Goal: Task Accomplishment & Management: Complete application form

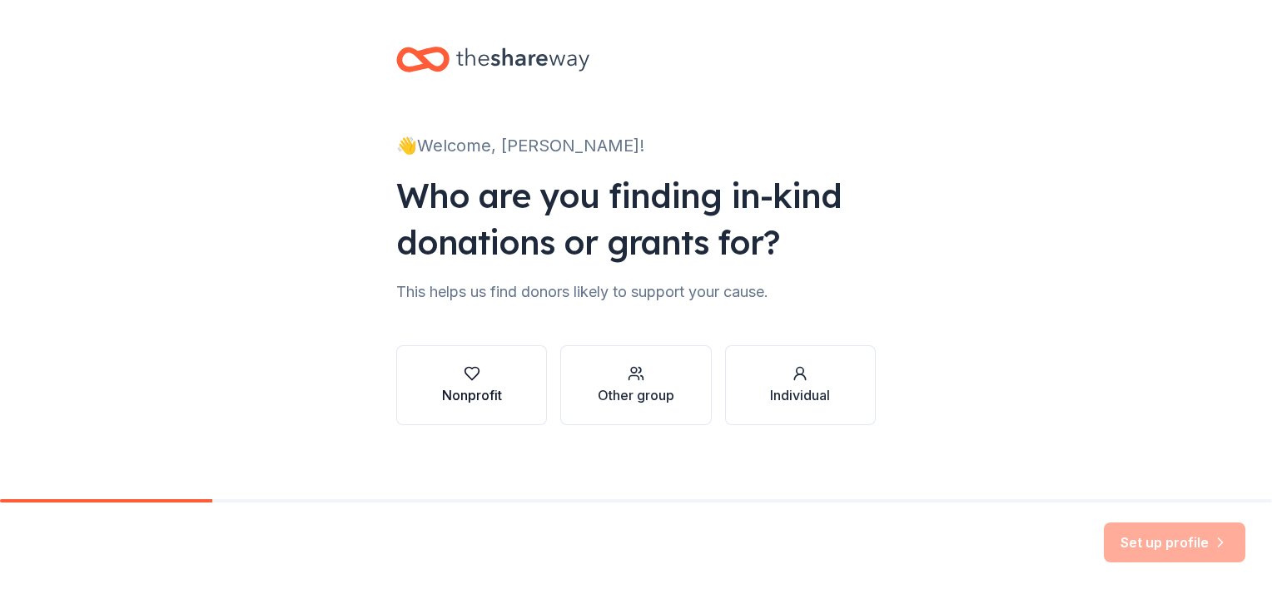
click at [500, 376] on button "Nonprofit" at bounding box center [471, 385] width 151 height 80
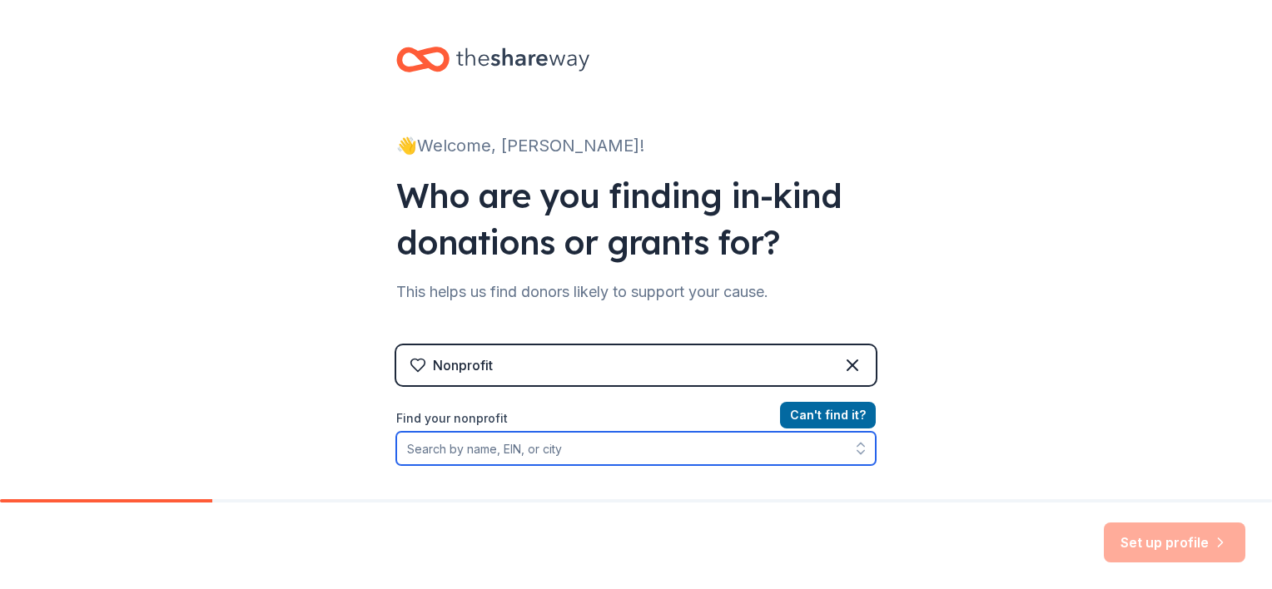
click at [522, 457] on input "Find your nonprofit" at bounding box center [635, 448] width 479 height 33
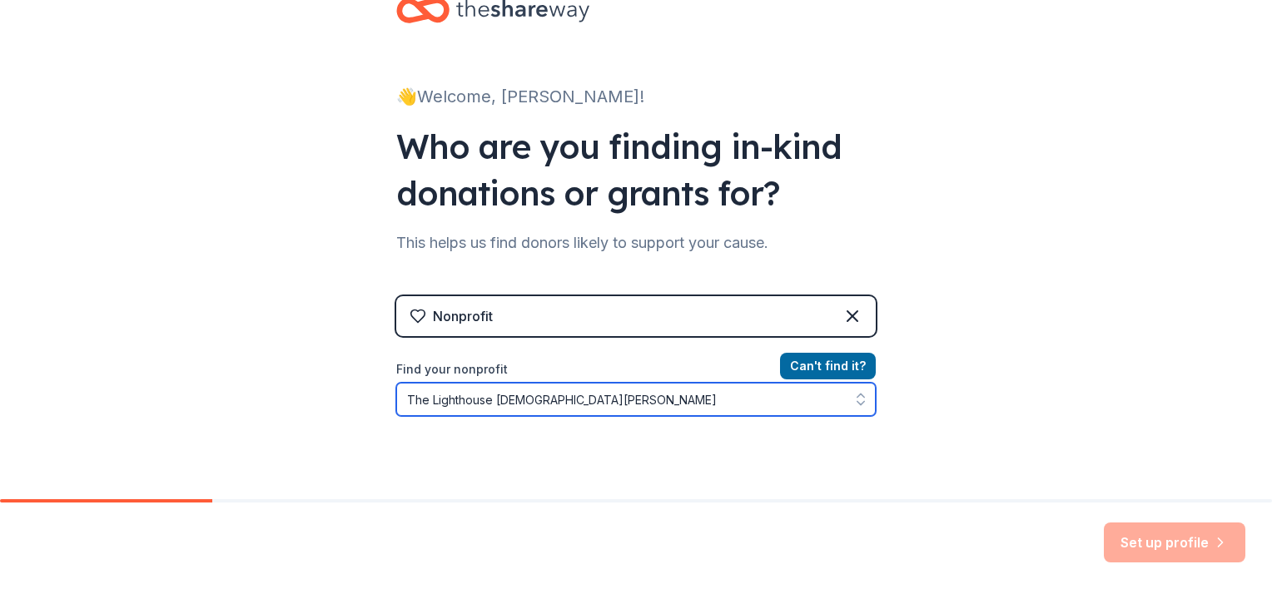
type input "The Lighthouse [DEMOGRAPHIC_DATA][PERSON_NAME]"
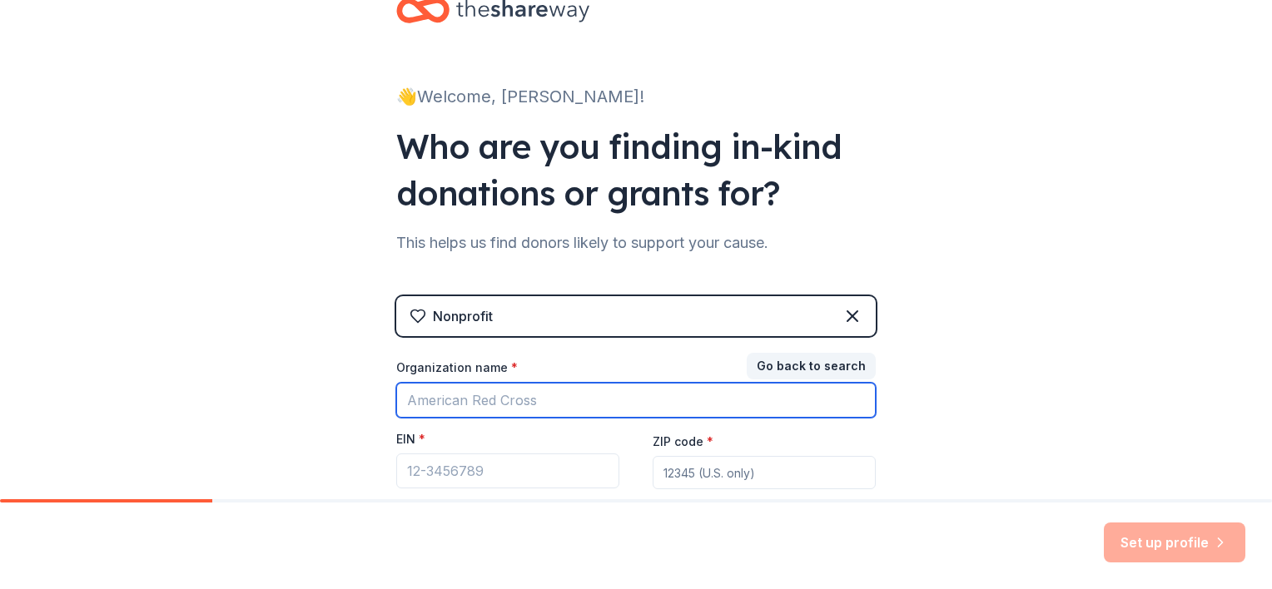
click at [555, 401] on input "Organization name *" at bounding box center [635, 400] width 479 height 35
type input "t"
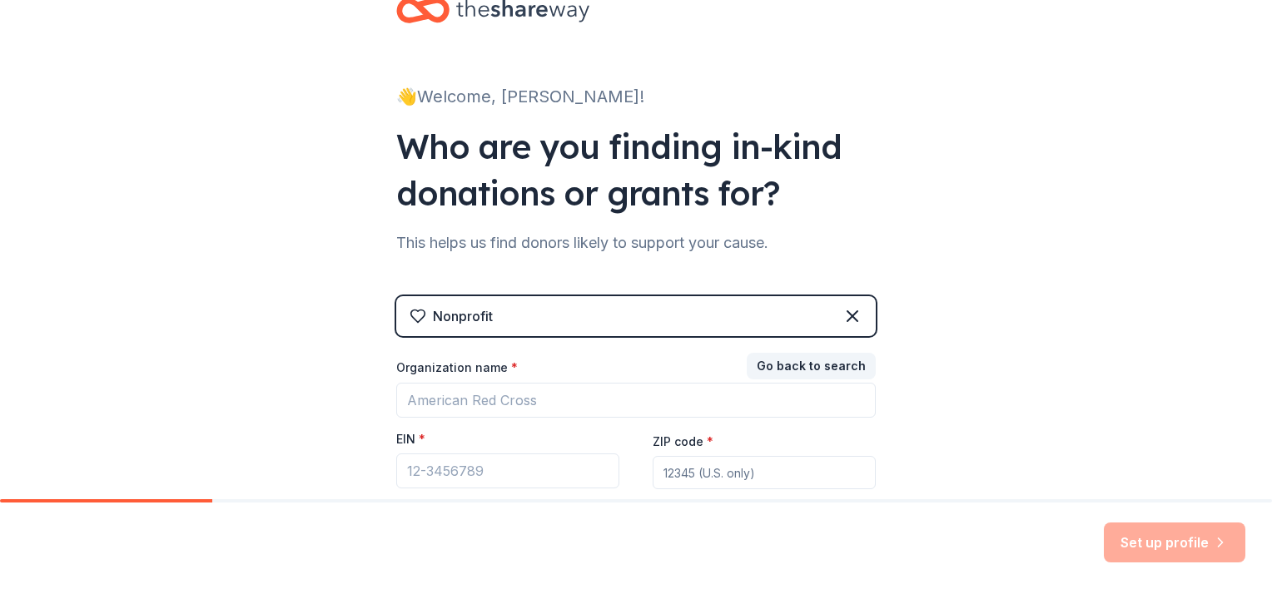
click at [607, 319] on div "Nonprofit" at bounding box center [635, 316] width 479 height 40
click at [779, 362] on button "Go back to search" at bounding box center [810, 366] width 129 height 27
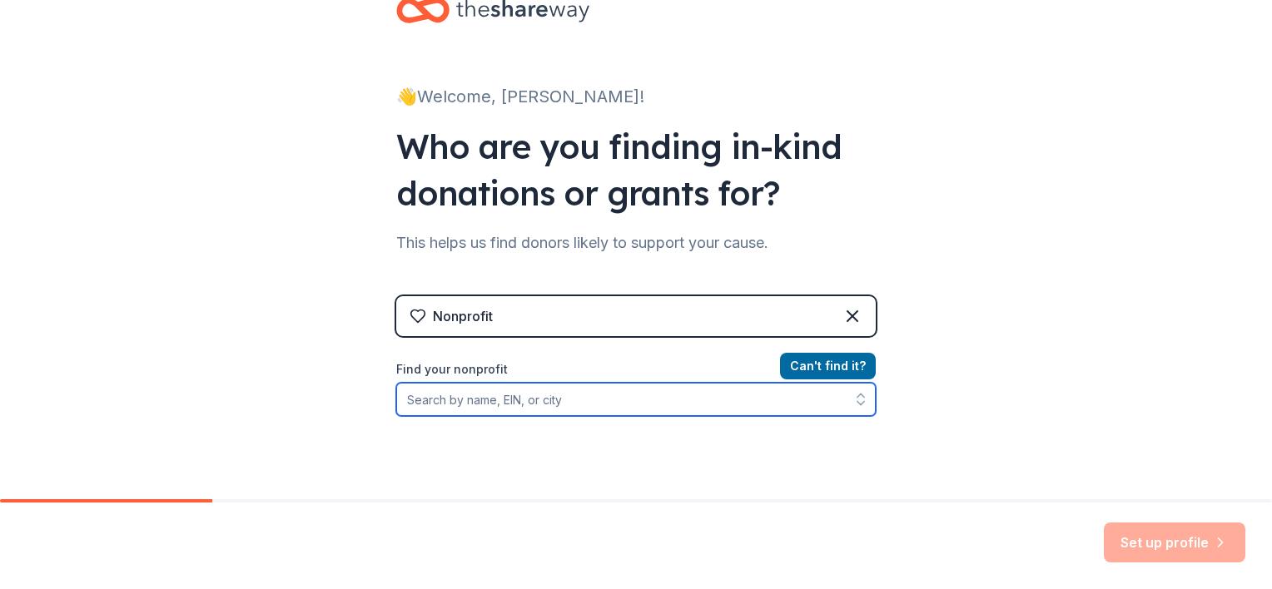
click at [672, 413] on input "Find your nonprofit" at bounding box center [635, 399] width 479 height 33
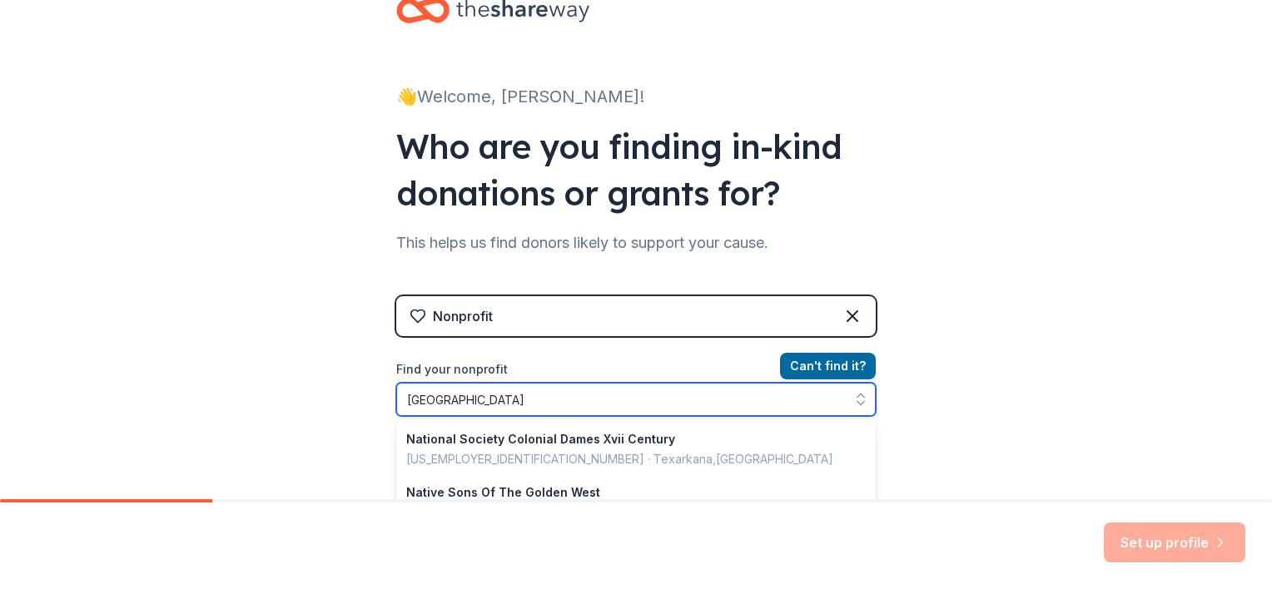
type input "[GEOGRAPHIC_DATA]"
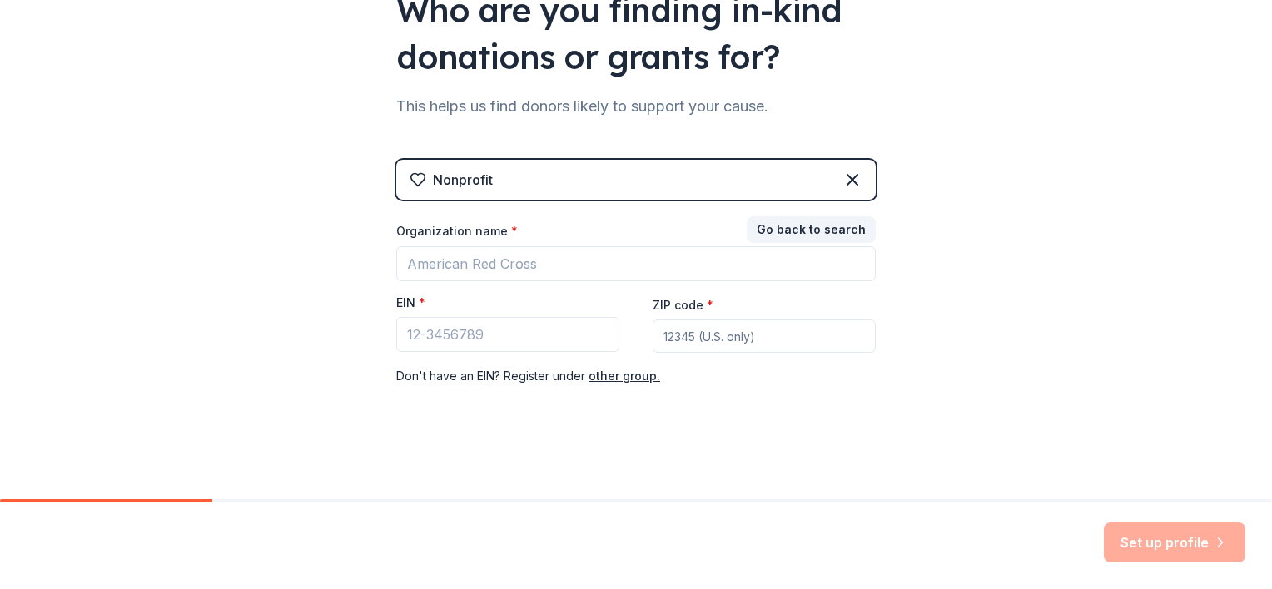
scroll to position [186, 0]
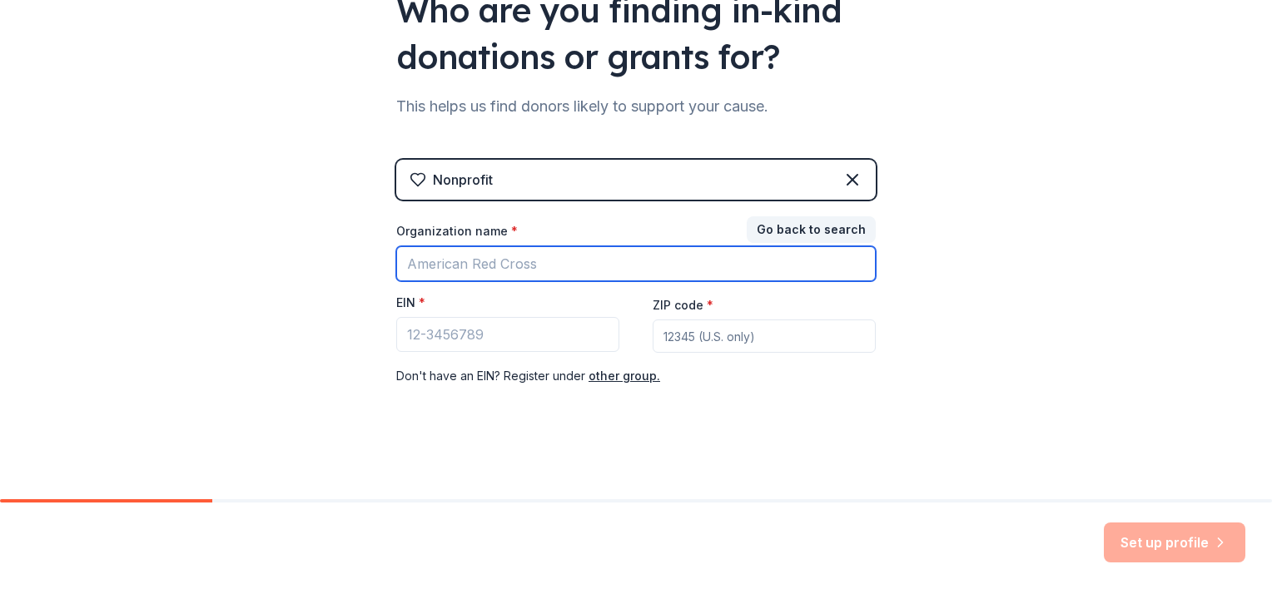
click at [637, 266] on input "Organization name *" at bounding box center [635, 263] width 479 height 35
type input "L"
type input "The [GEOGRAPHIC_DATA][DEMOGRAPHIC_DATA]"
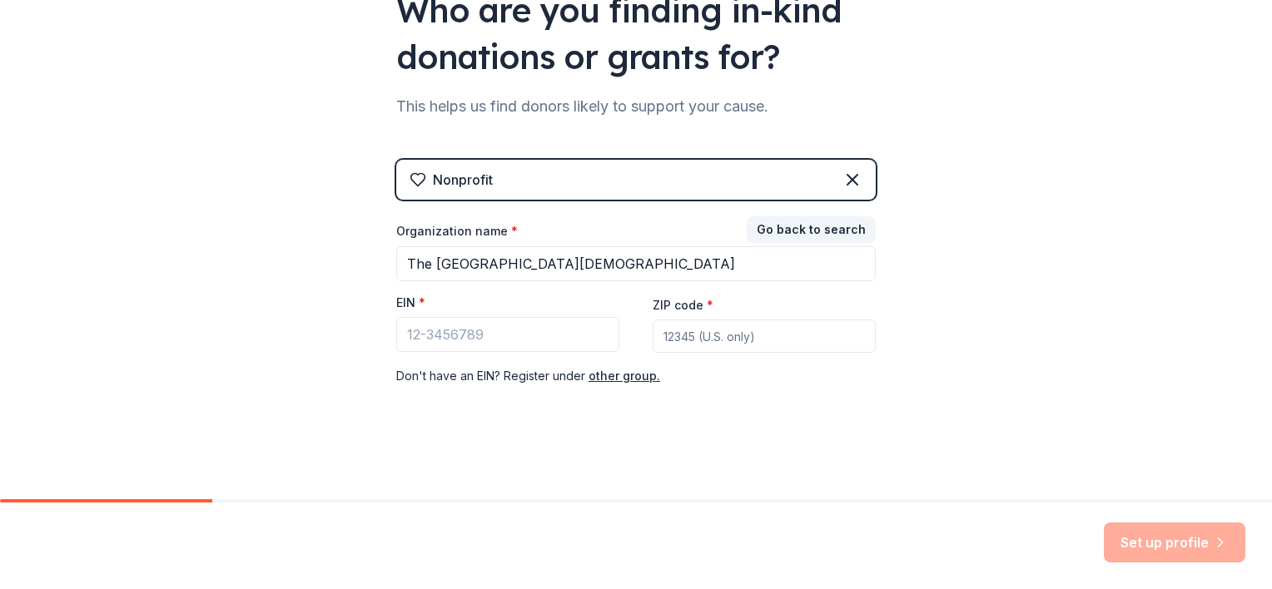
click at [667, 188] on div "Nonprofit" at bounding box center [635, 180] width 479 height 40
click at [847, 182] on icon at bounding box center [852, 180] width 10 height 10
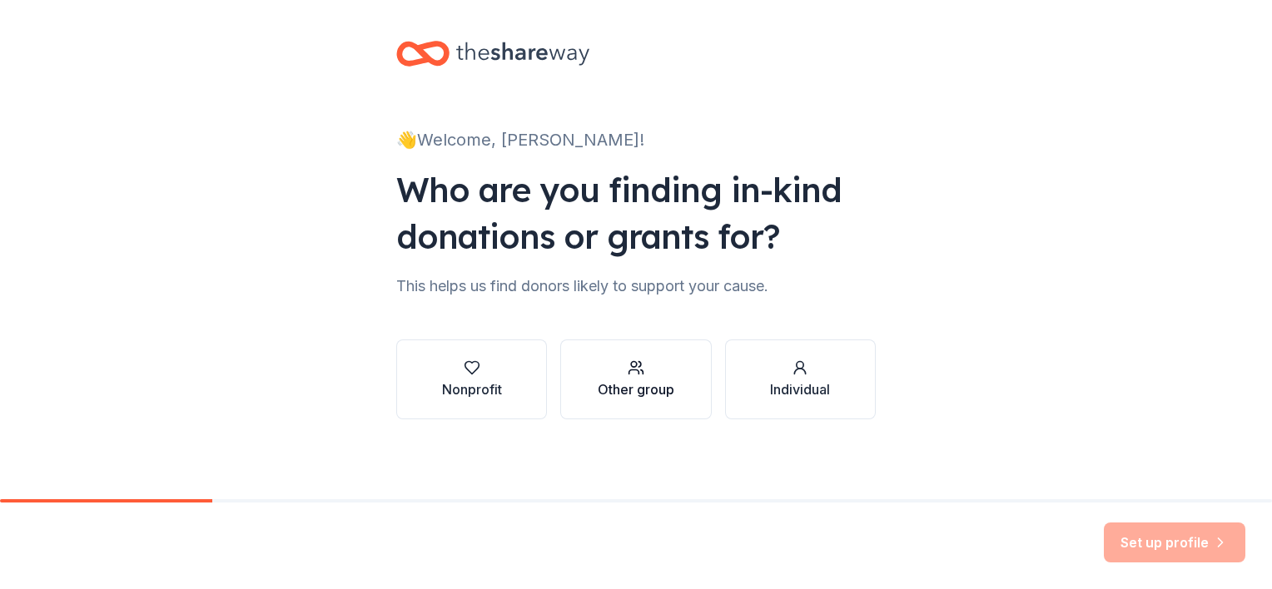
click at [627, 364] on icon "button" at bounding box center [635, 367] width 17 height 17
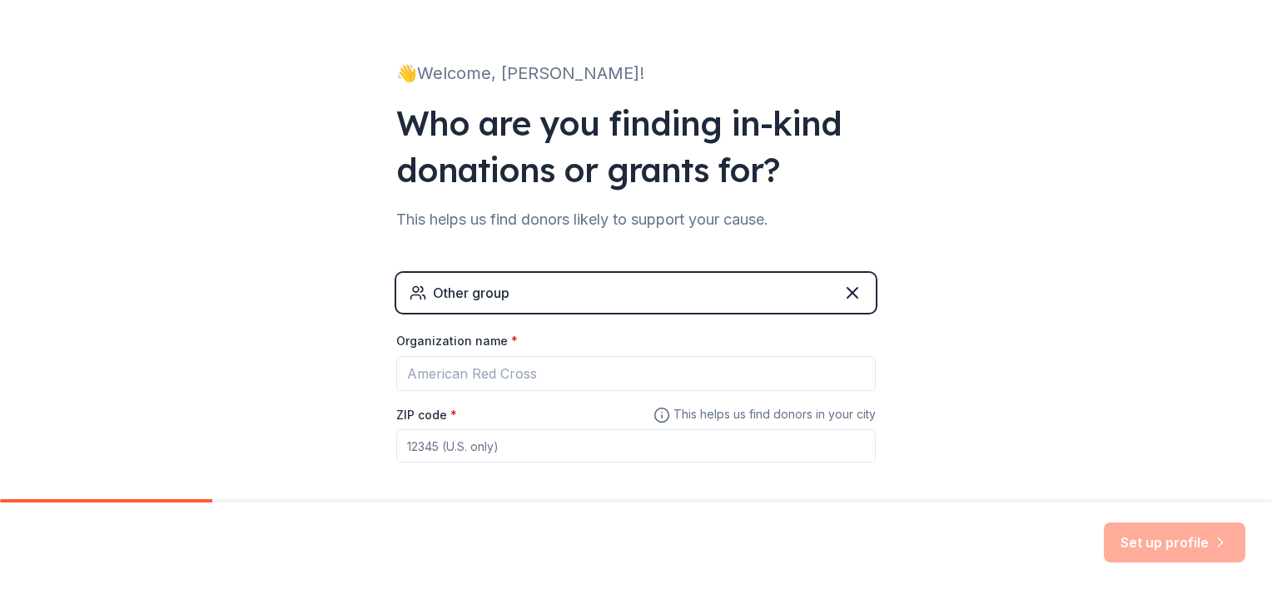
scroll to position [106, 0]
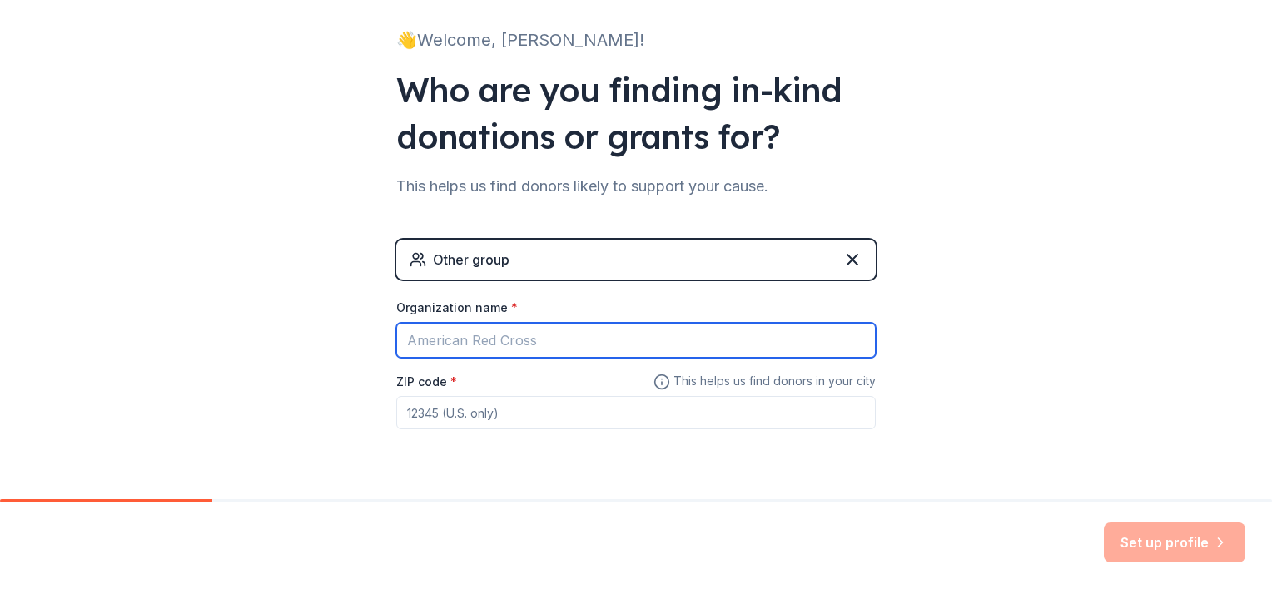
click at [806, 340] on input "Organization name *" at bounding box center [635, 340] width 479 height 35
type input "The Lighthouse [DEMOGRAPHIC_DATA][PERSON_NAME]"
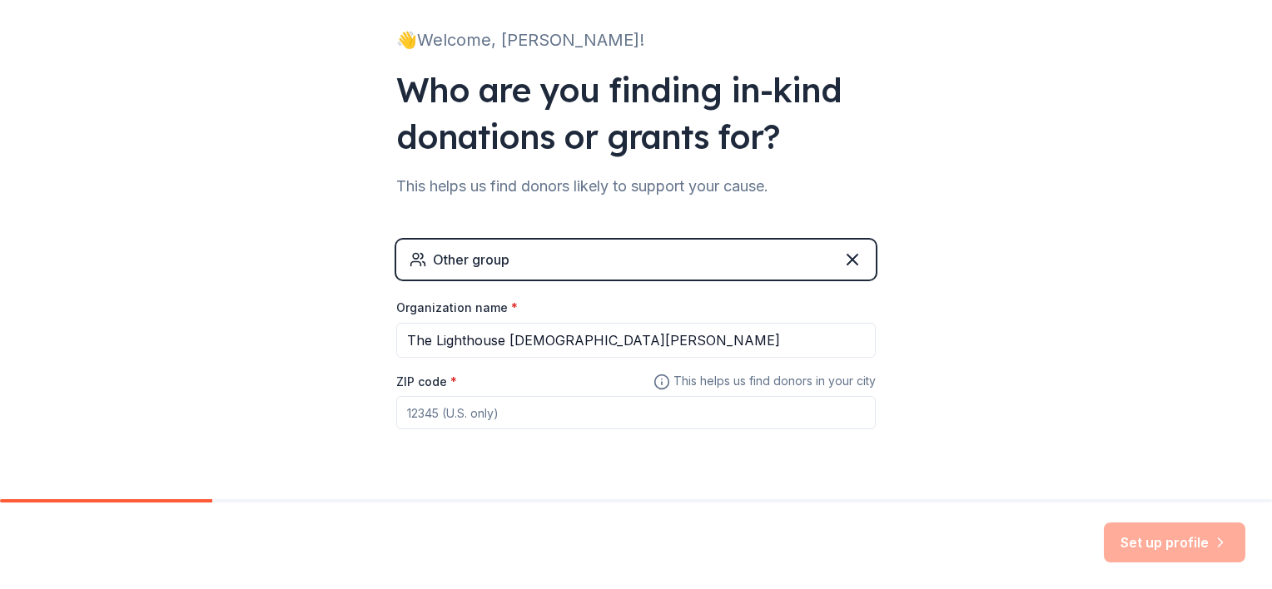
click at [746, 409] on input "ZIP code *" at bounding box center [635, 412] width 479 height 33
type input "77486"
click at [1194, 542] on button "Set up profile" at bounding box center [1173, 543] width 141 height 40
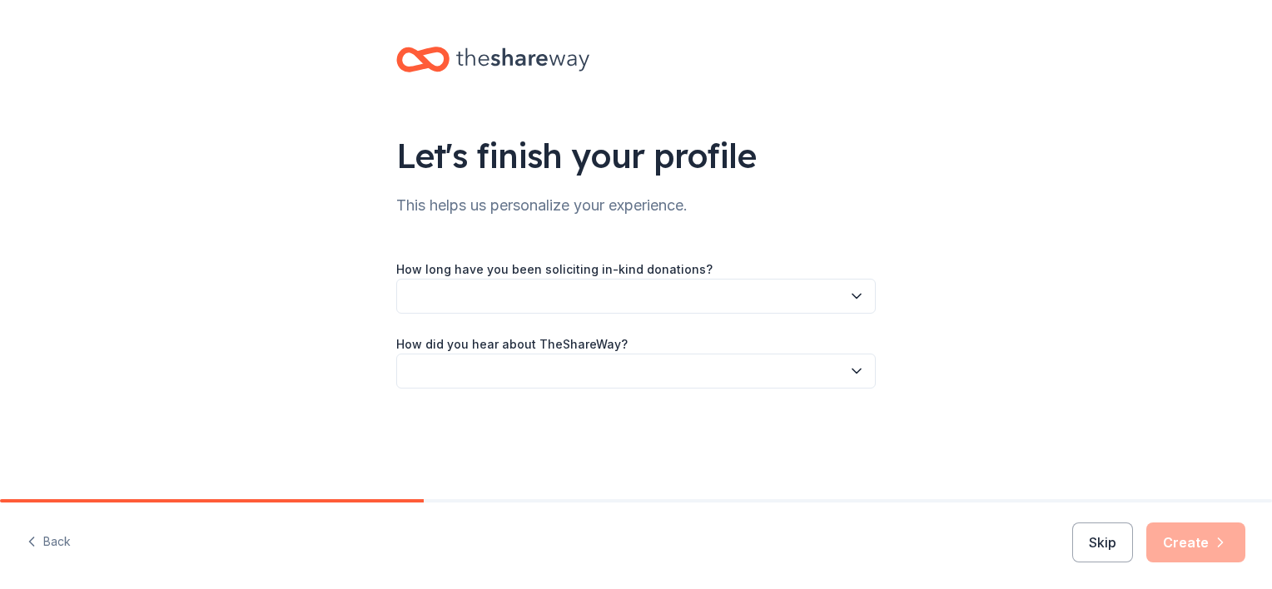
click at [845, 304] on button "button" at bounding box center [635, 296] width 479 height 35
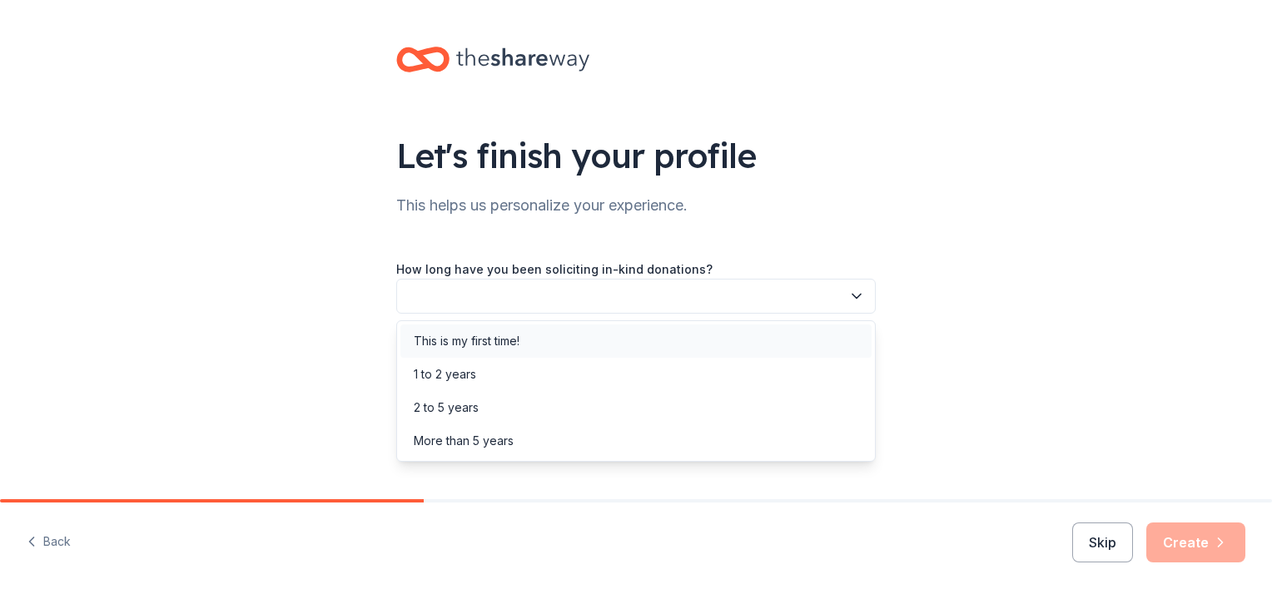
click at [817, 330] on div "This is my first time!" at bounding box center [635, 341] width 471 height 33
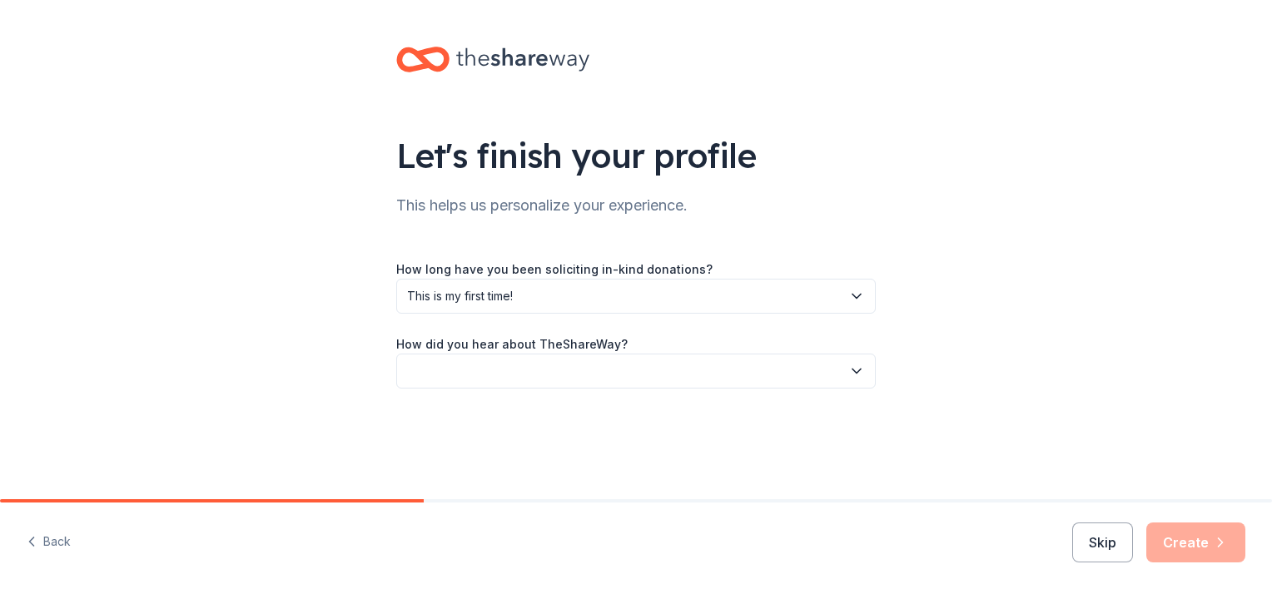
click at [836, 368] on button "button" at bounding box center [635, 371] width 479 height 35
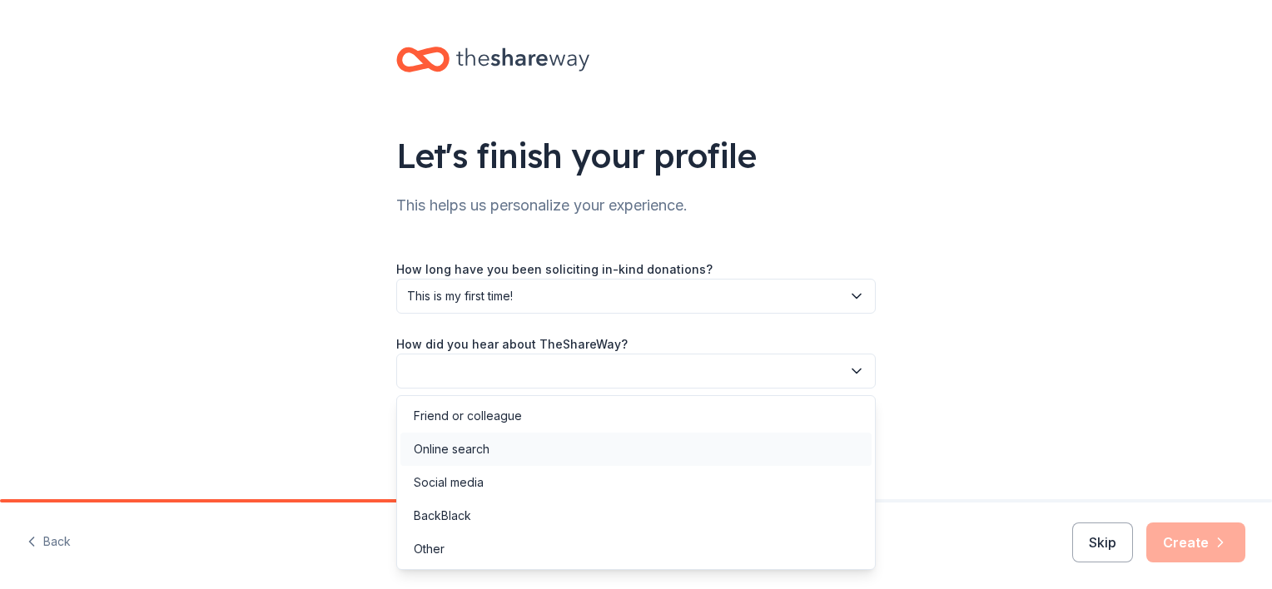
click at [816, 433] on div "Online search" at bounding box center [635, 449] width 471 height 33
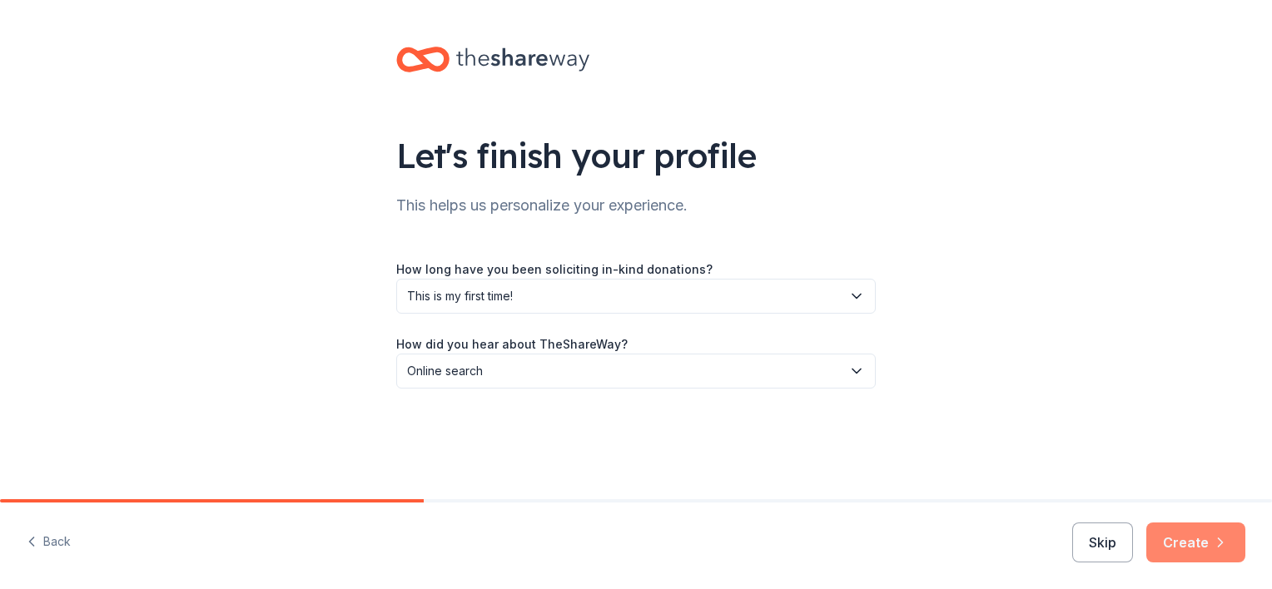
click at [1203, 539] on button "Create" at bounding box center [1195, 543] width 99 height 40
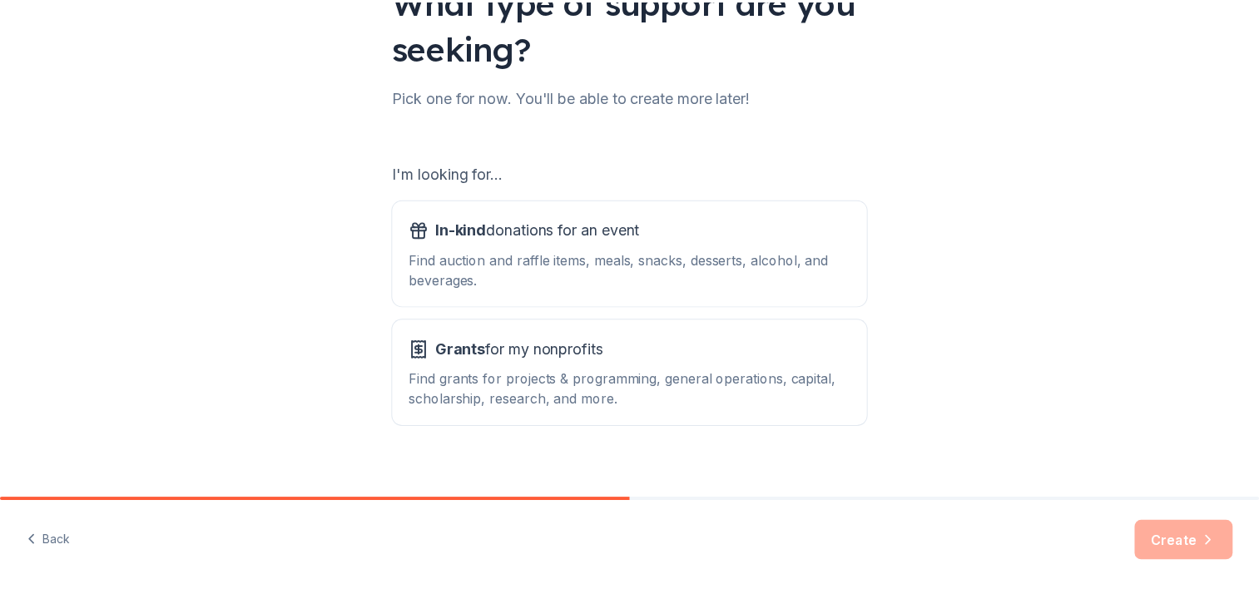
scroll to position [166, 0]
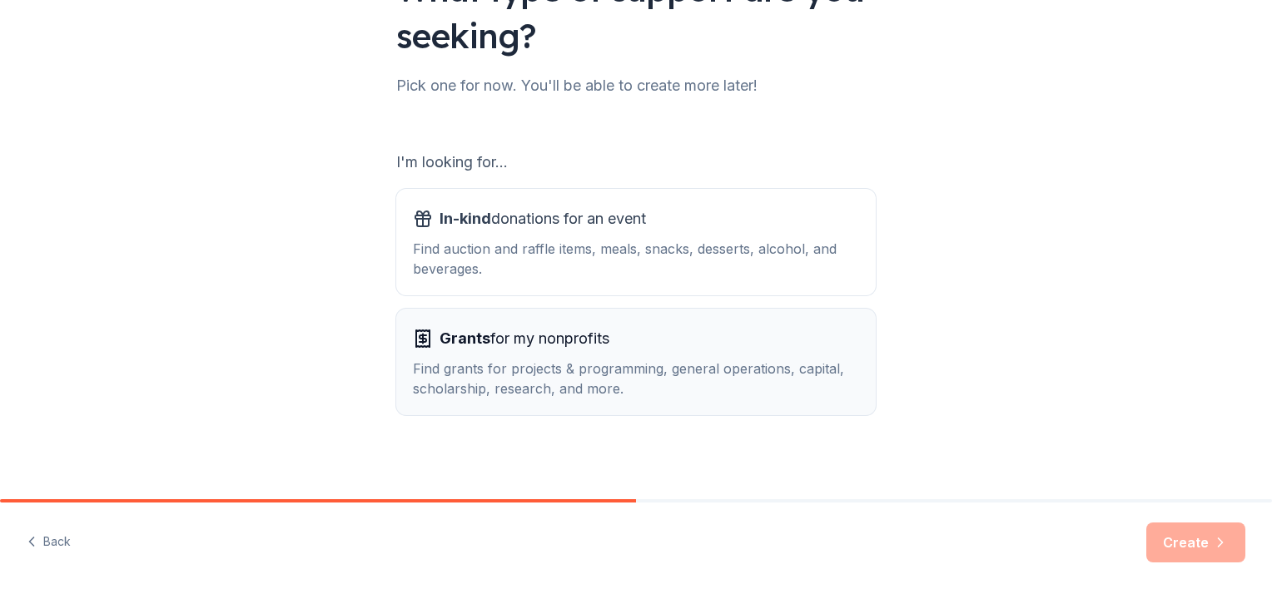
click at [696, 359] on div "Find grants for projects & programming, general operations, capital, scholarshi…" at bounding box center [636, 379] width 446 height 40
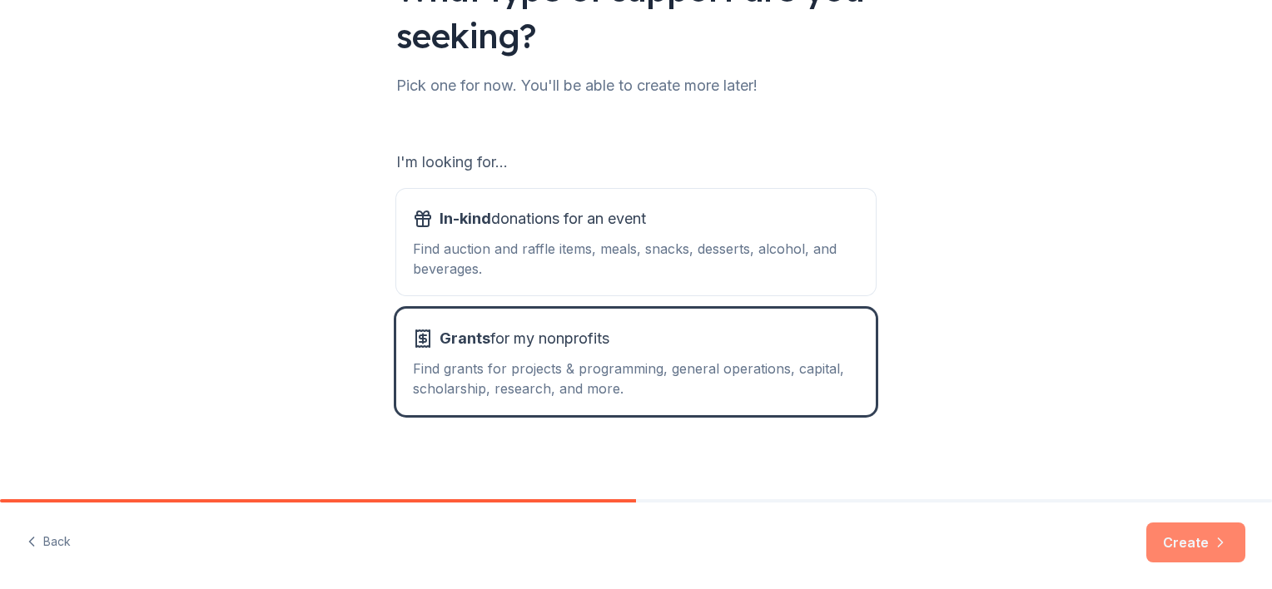
click at [1182, 533] on button "Create" at bounding box center [1195, 543] width 99 height 40
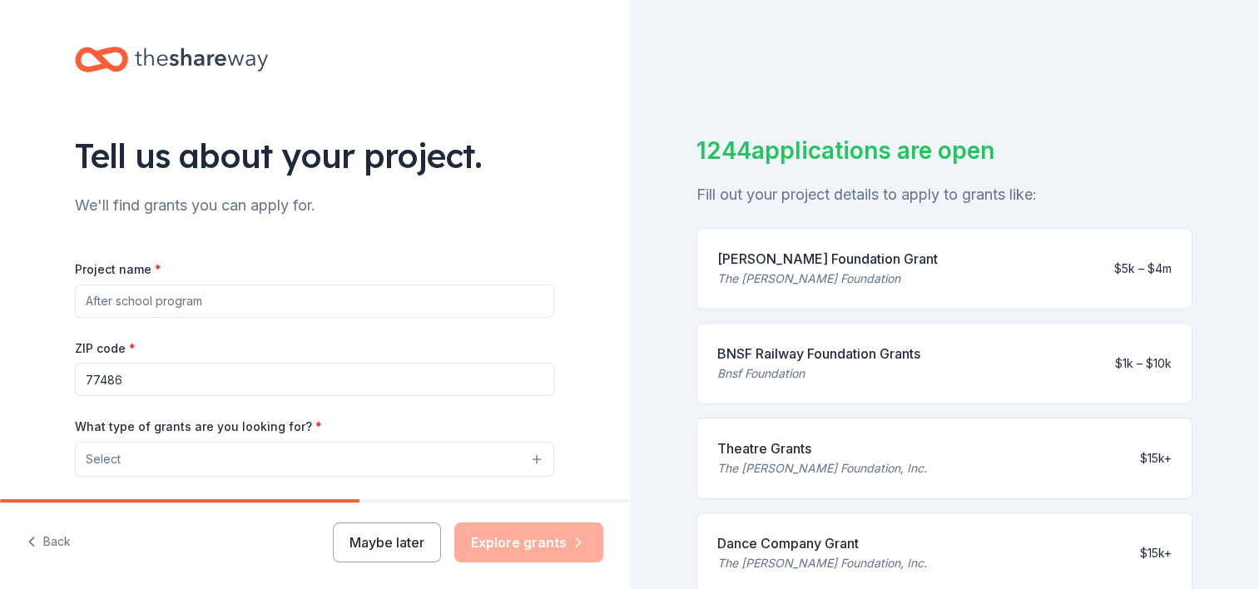
click at [339, 305] on input "Project name *" at bounding box center [314, 301] width 479 height 33
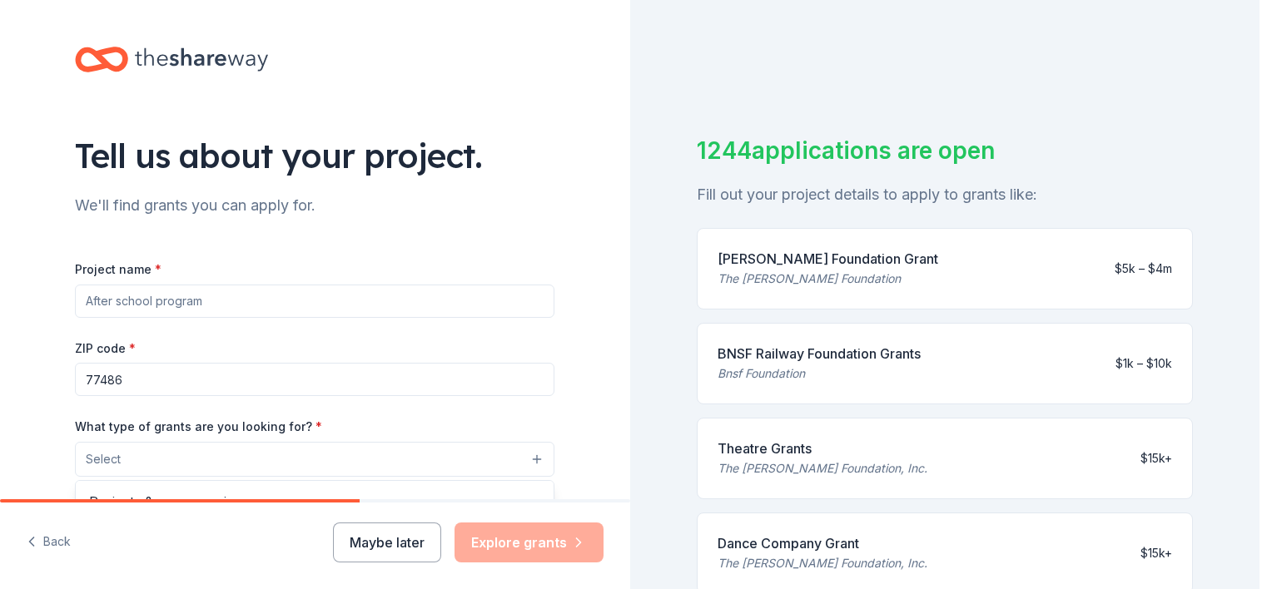
click at [538, 462] on button "Select" at bounding box center [314, 459] width 479 height 35
click at [427, 452] on button "Select" at bounding box center [314, 459] width 479 height 35
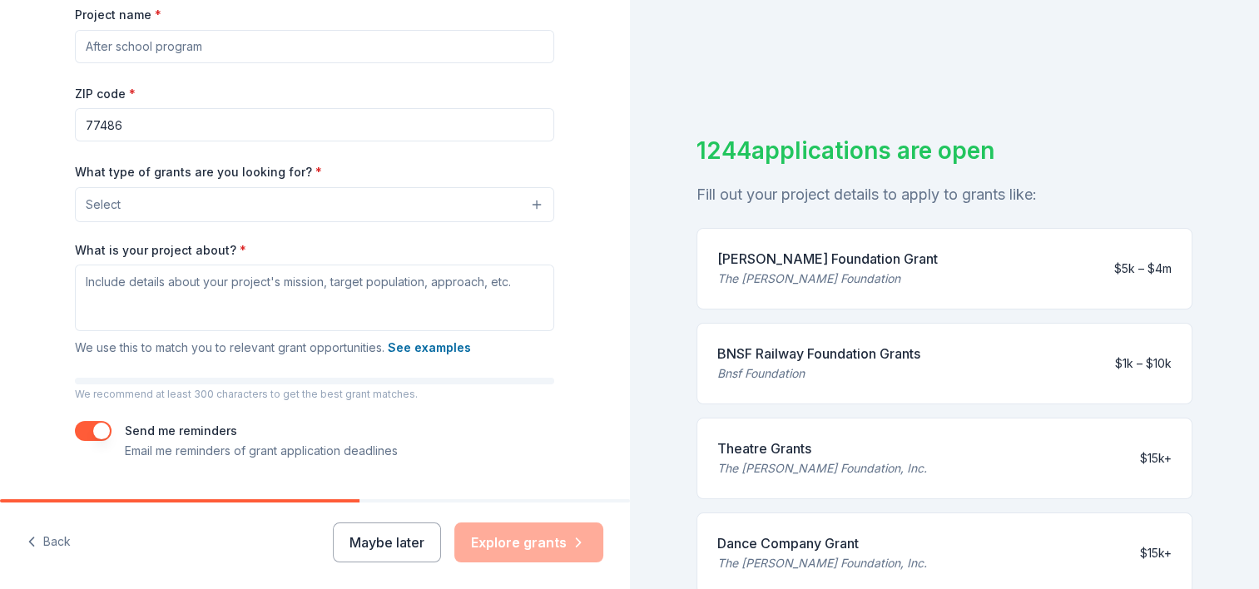
scroll to position [296, 0]
